Goal: Submit feedback/report problem

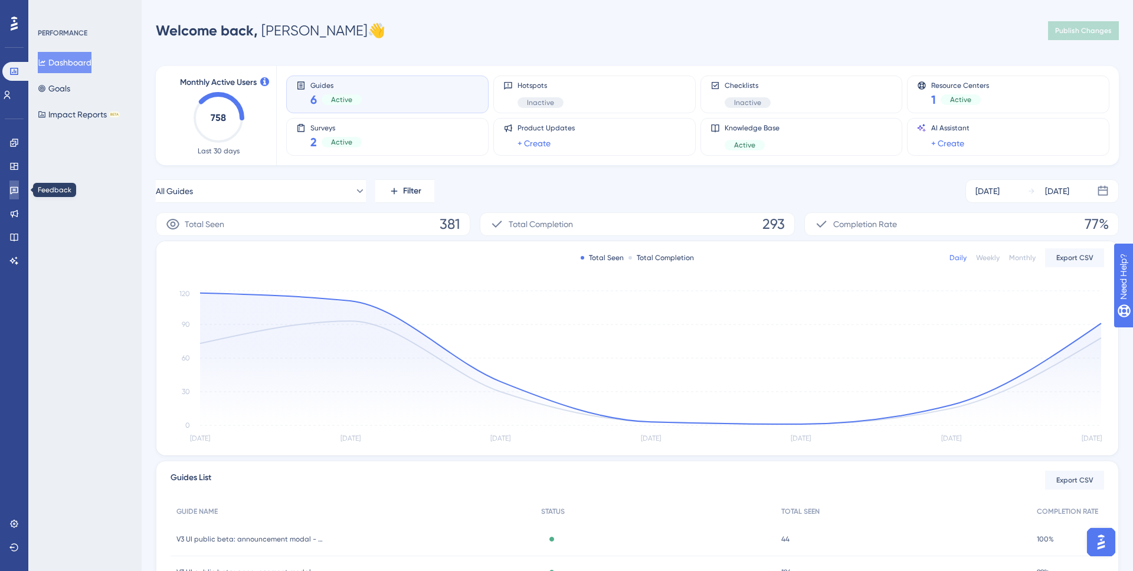
click at [14, 193] on icon at bounding box center [13, 189] width 9 height 9
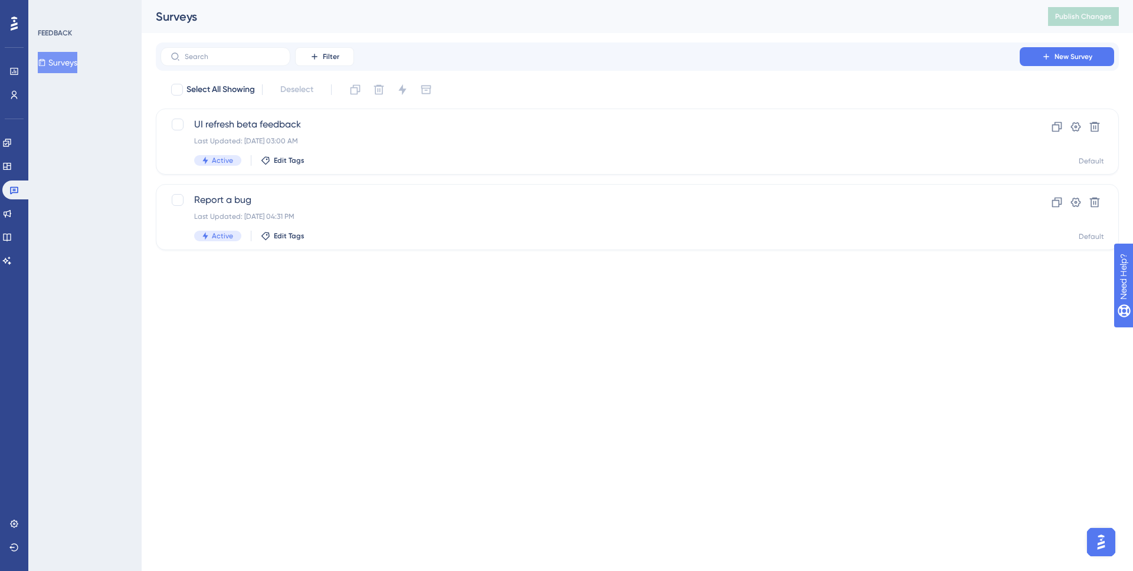
click at [237, 200] on div "LEAVE A REVIEW COPY SHARE LINK" at bounding box center [565, 304] width 1133 height 571
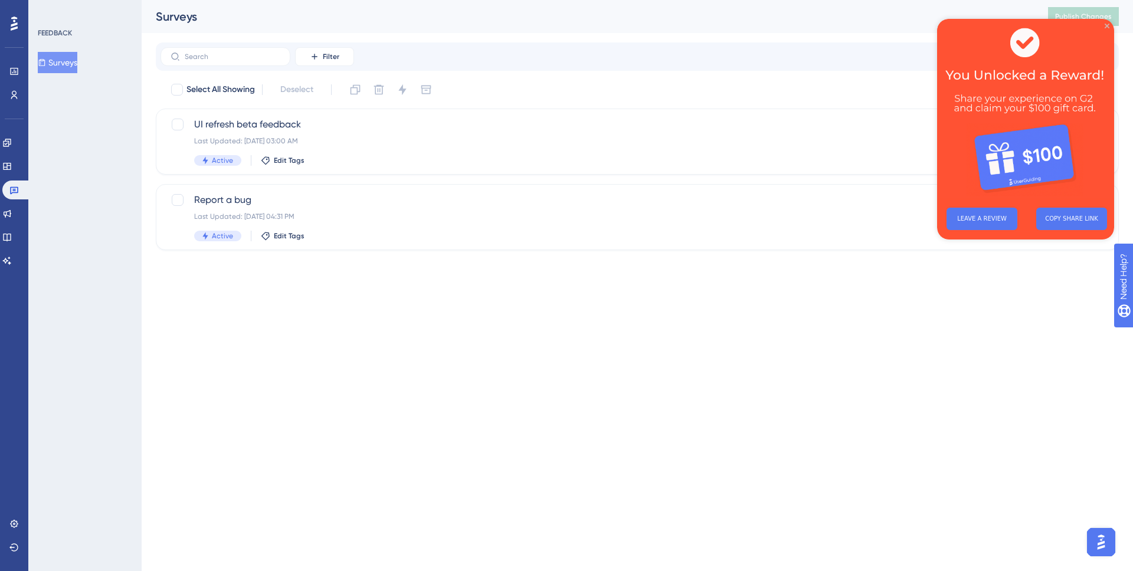
click at [1107, 27] on icon "Close Preview" at bounding box center [1106, 26] width 5 height 5
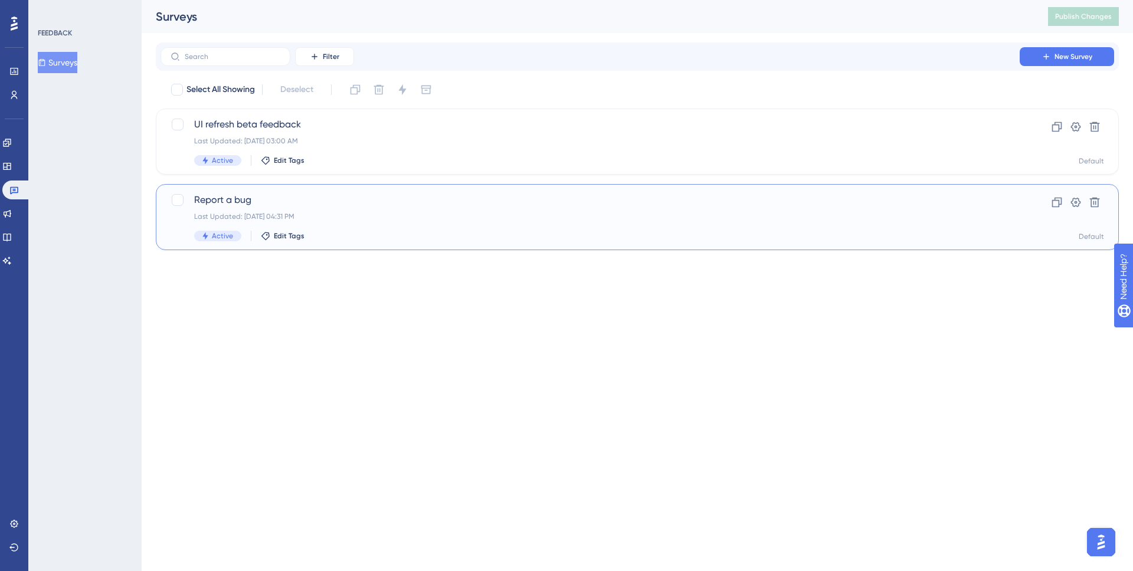
click at [214, 202] on span "Report a bug" at bounding box center [590, 200] width 792 height 14
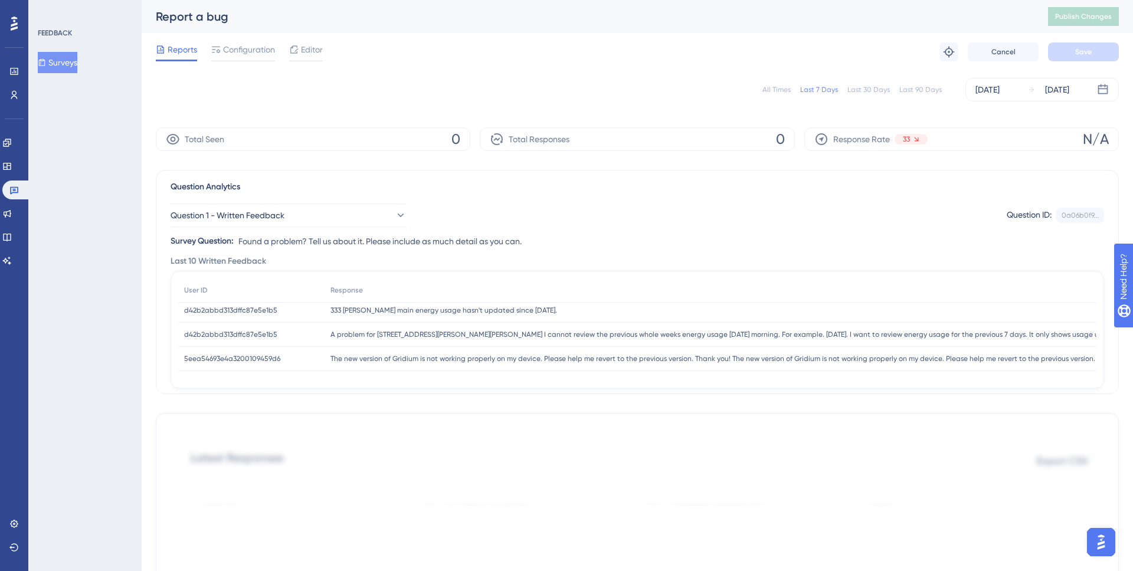
scroll to position [7, 0]
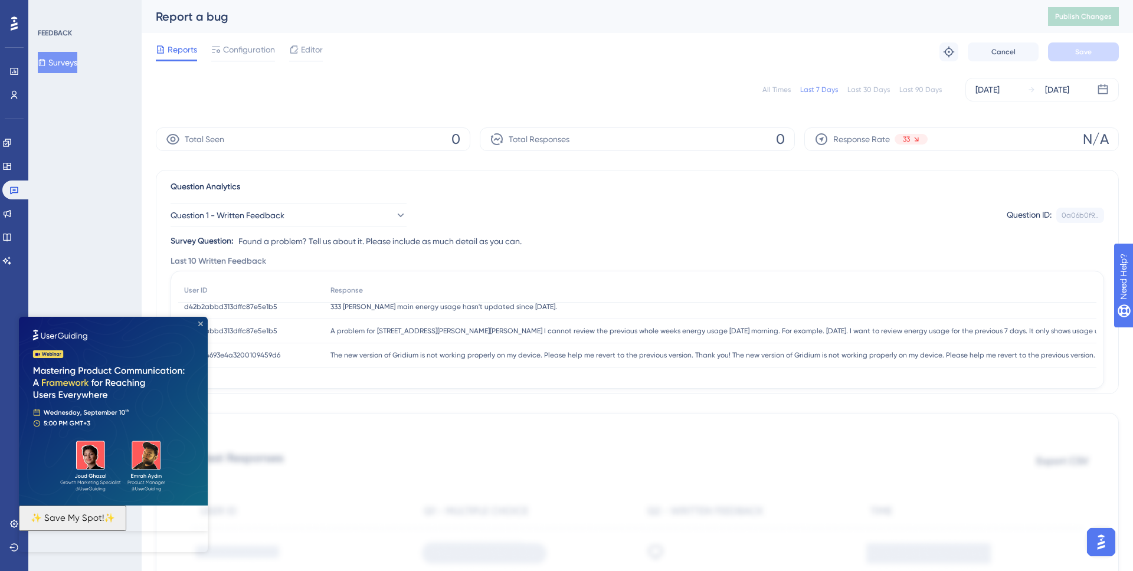
click at [202, 323] on icon "Close Preview" at bounding box center [200, 324] width 5 height 5
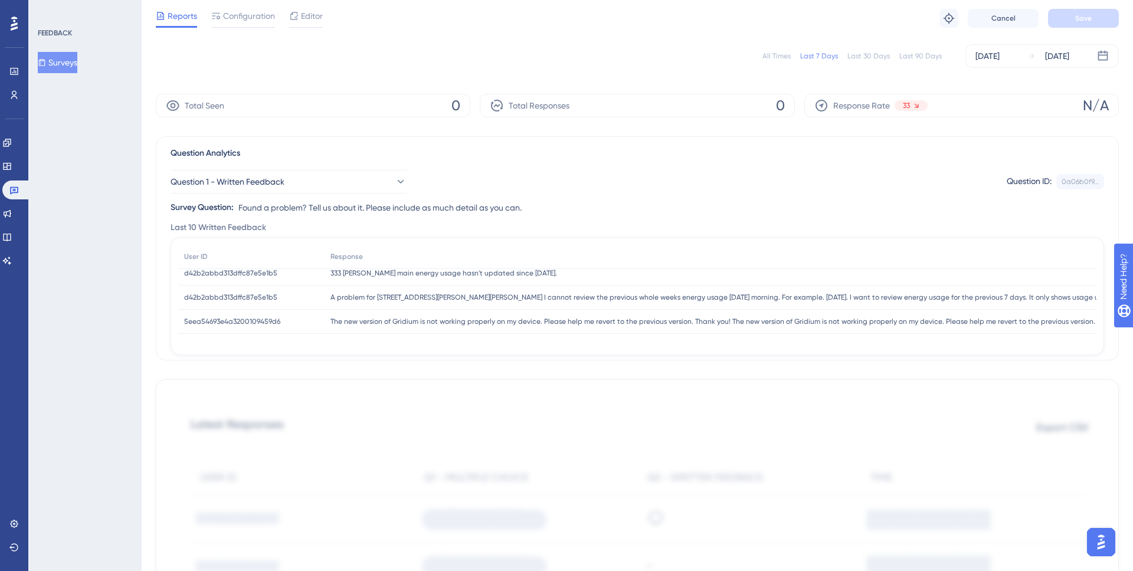
scroll to position [0, 0]
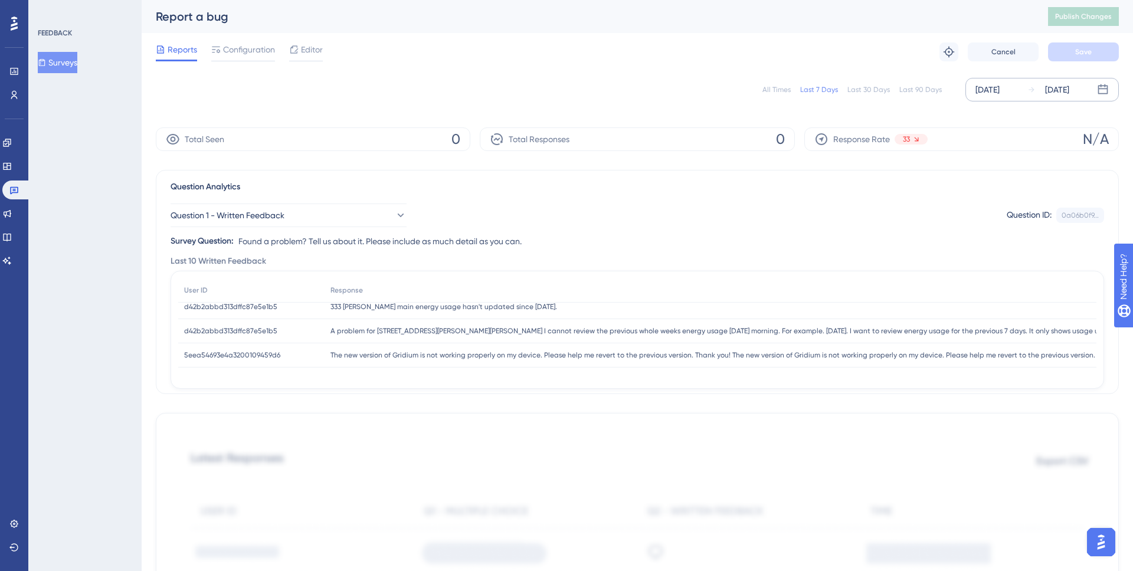
click at [1008, 98] on div "[DATE] [DATE]" at bounding box center [1041, 90] width 153 height 24
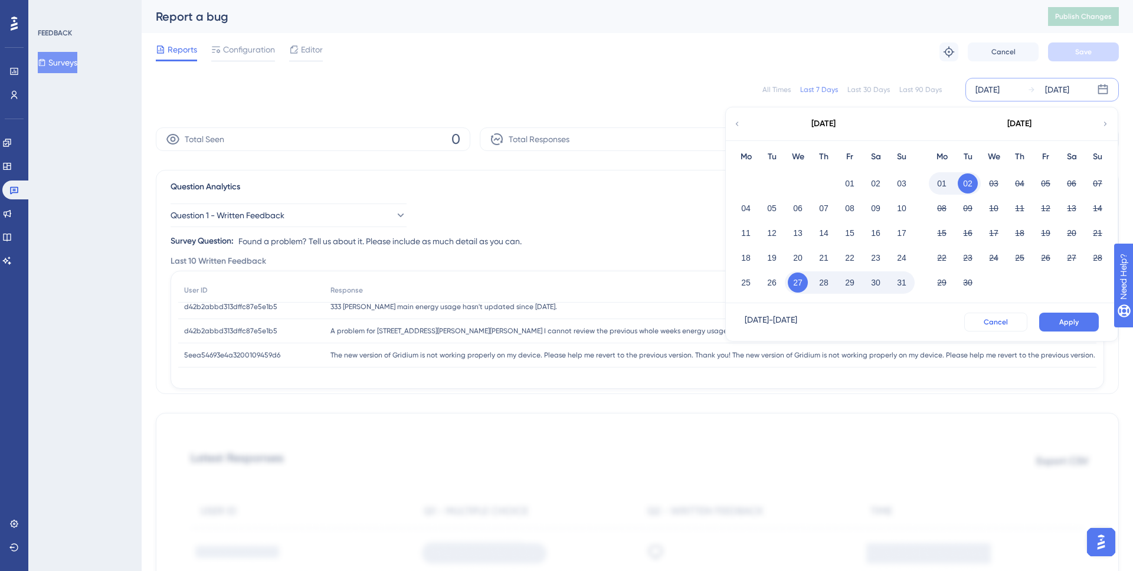
click at [991, 328] on button "Cancel" at bounding box center [995, 322] width 63 height 19
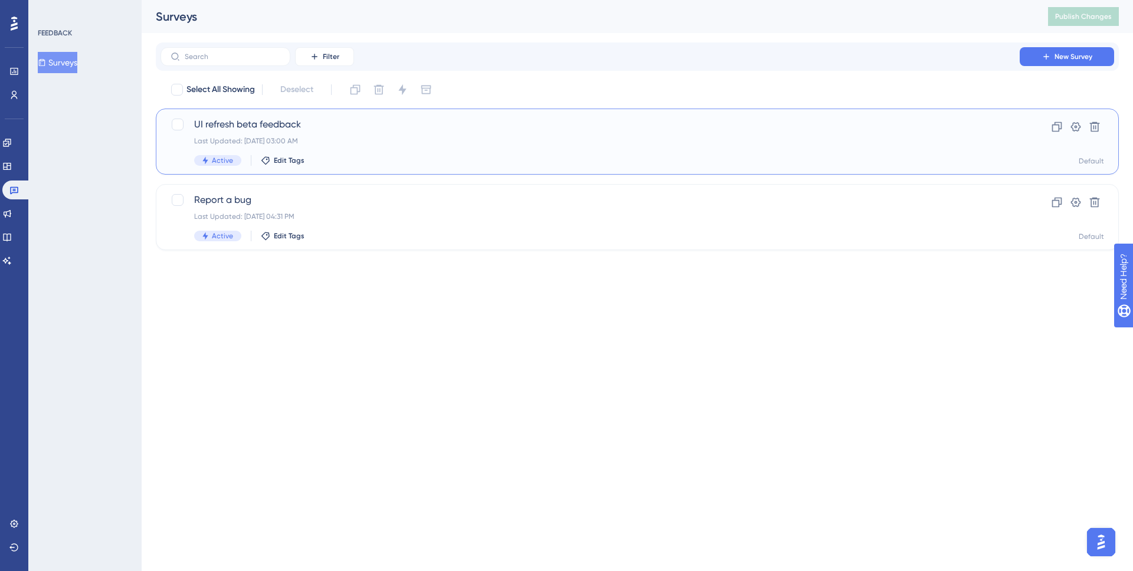
click at [303, 122] on span "UI refresh beta feedback" at bounding box center [590, 124] width 792 height 14
